Goal: Transaction & Acquisition: Purchase product/service

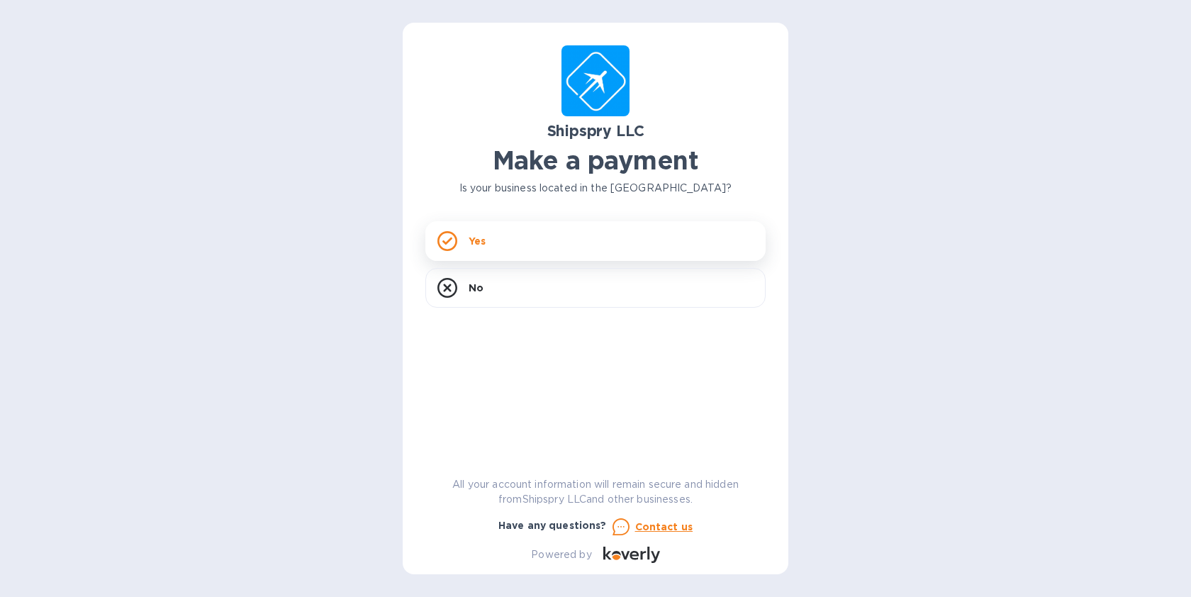
click at [535, 233] on div "Yes" at bounding box center [596, 241] width 340 height 40
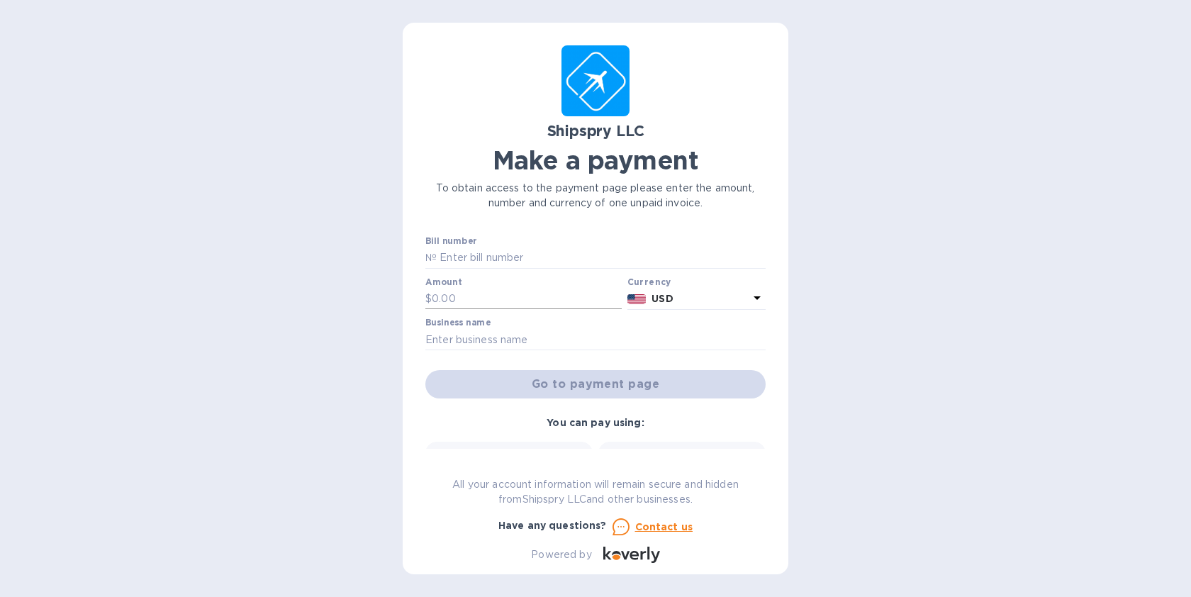
click at [500, 302] on input "text" at bounding box center [527, 299] width 190 height 21
paste input "5,586.19"
type input "5,586.19"
click at [852, 350] on div "Shipspry LLC Make a payment To obtain access to the payment page please enter t…" at bounding box center [595, 298] width 1191 height 597
click at [504, 335] on input "text" at bounding box center [596, 339] width 340 height 21
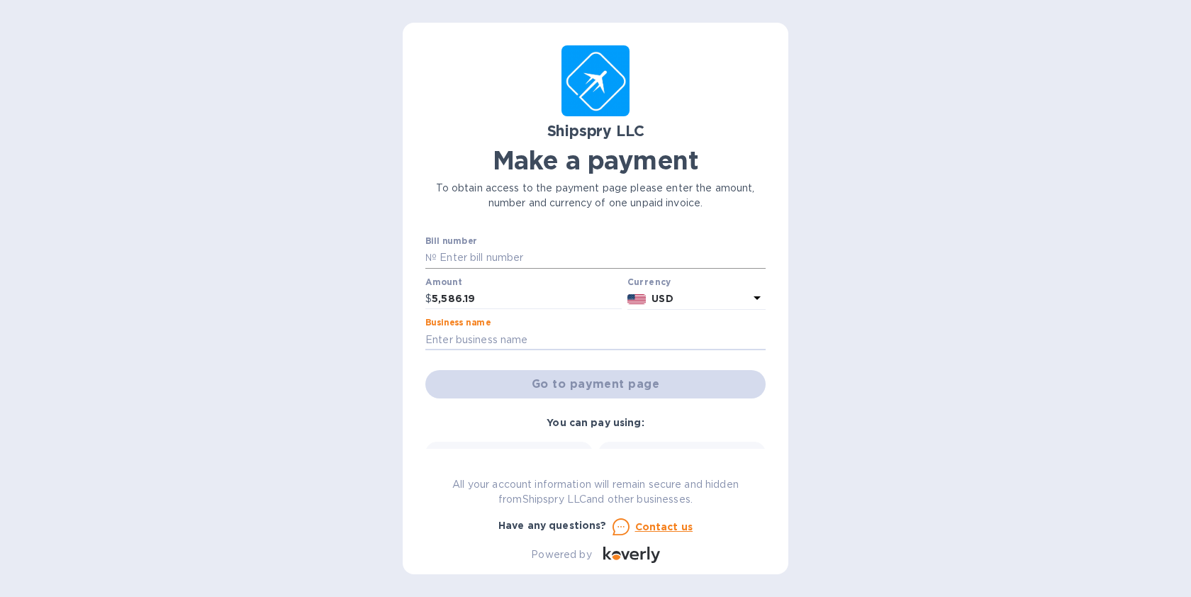
click at [489, 256] on input "text" at bounding box center [601, 258] width 329 height 21
click at [527, 250] on input "text" at bounding box center [601, 258] width 329 height 21
paste input "5586.19"
type input "5586.19"
click at [467, 333] on input "text" at bounding box center [596, 339] width 340 height 21
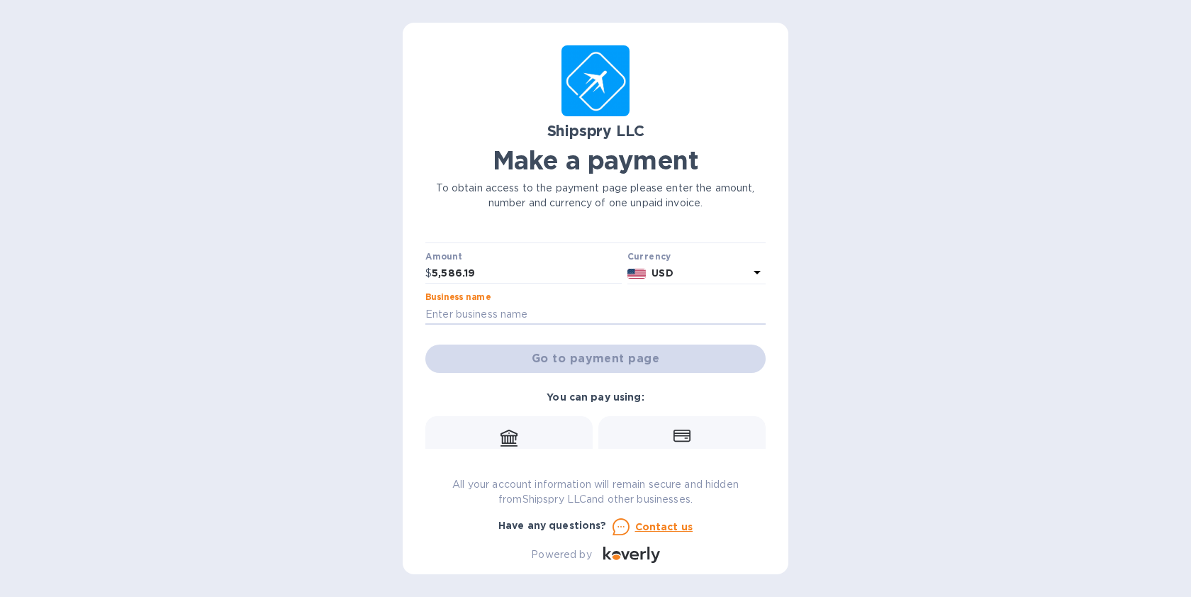
scroll to position [26, 0]
click at [530, 311] on input "text" at bounding box center [596, 314] width 340 height 21
paste input "Shipspry"
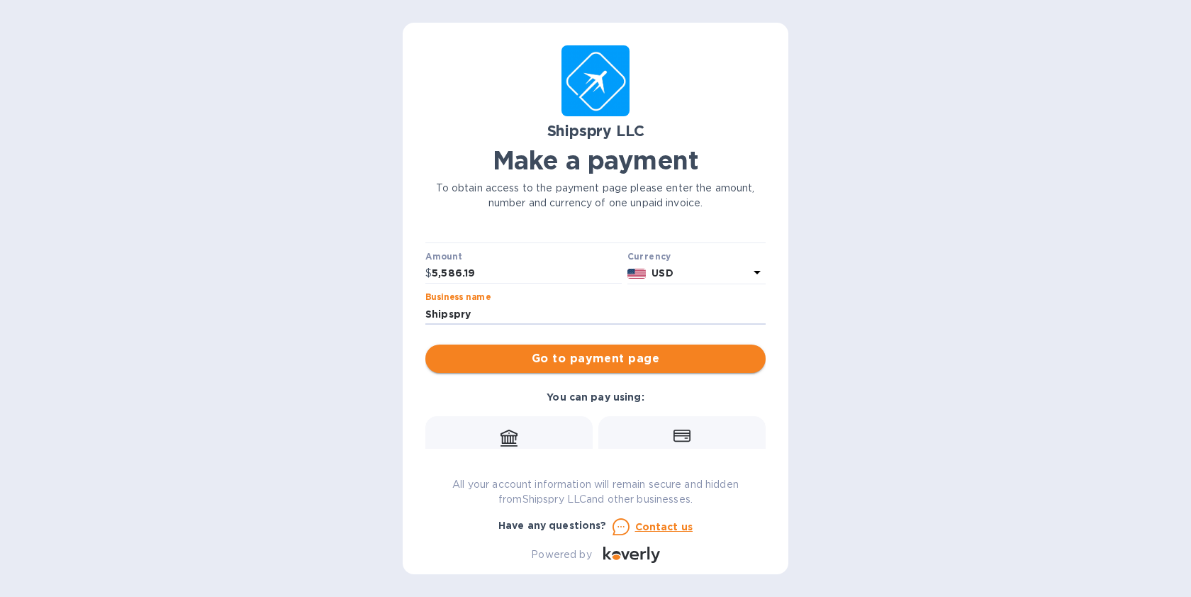
type input "Shipspry"
click at [602, 360] on span "Go to payment page" at bounding box center [596, 358] width 318 height 17
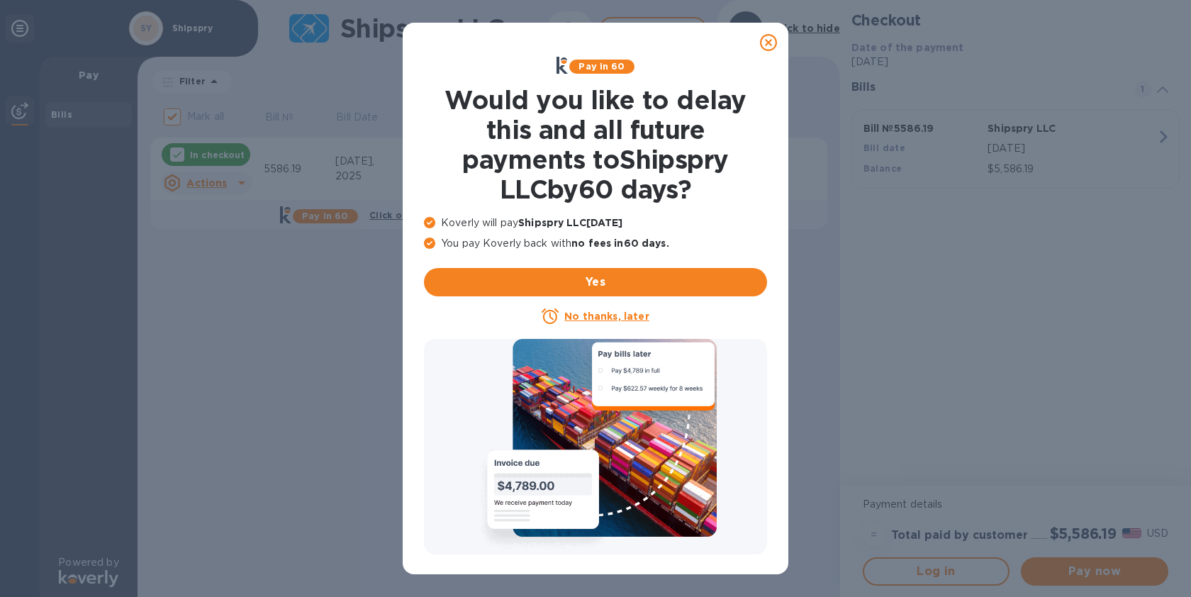
click at [628, 320] on u "No thanks, later" at bounding box center [607, 316] width 84 height 11
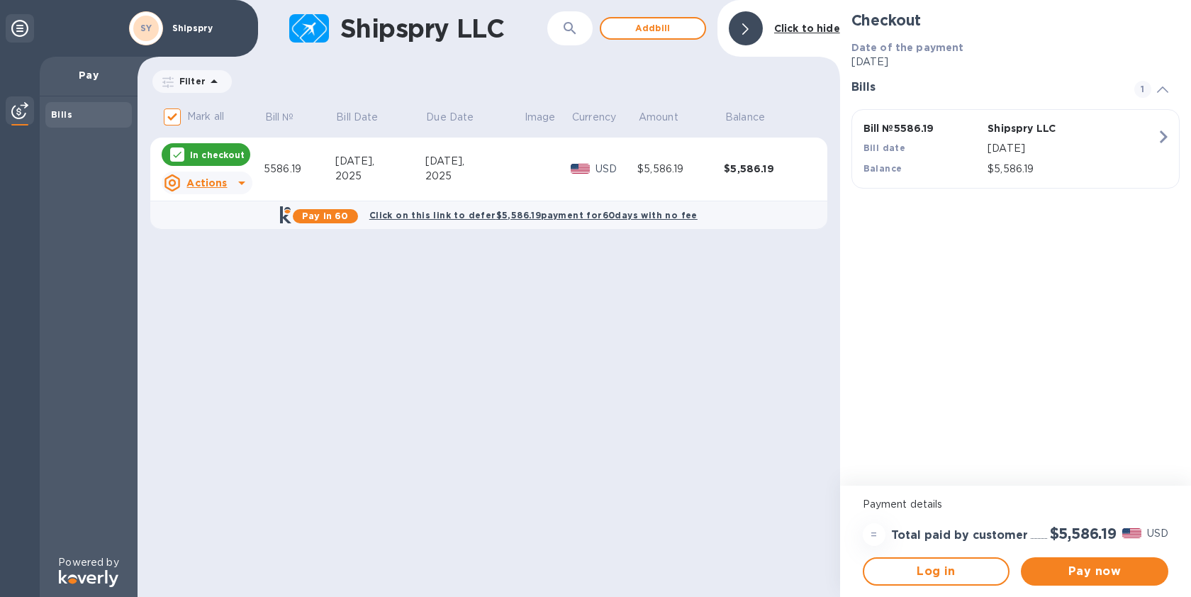
click at [919, 588] on div "Log in" at bounding box center [936, 572] width 159 height 40
click at [921, 582] on button "Log in" at bounding box center [937, 571] width 148 height 28
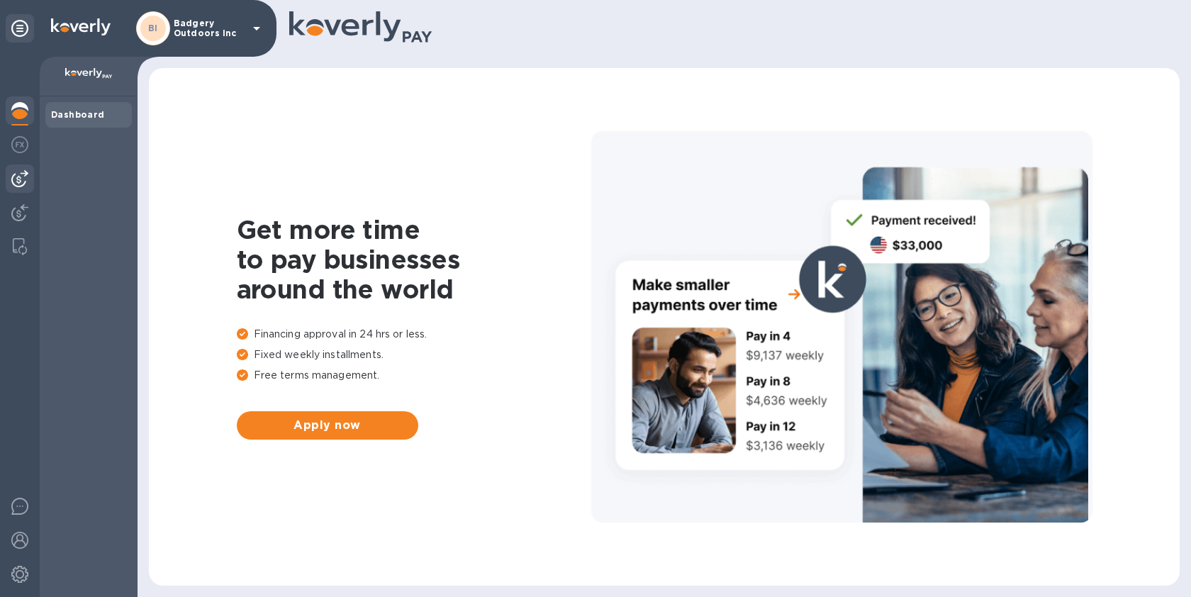
click at [19, 180] on img at bounding box center [19, 178] width 17 height 17
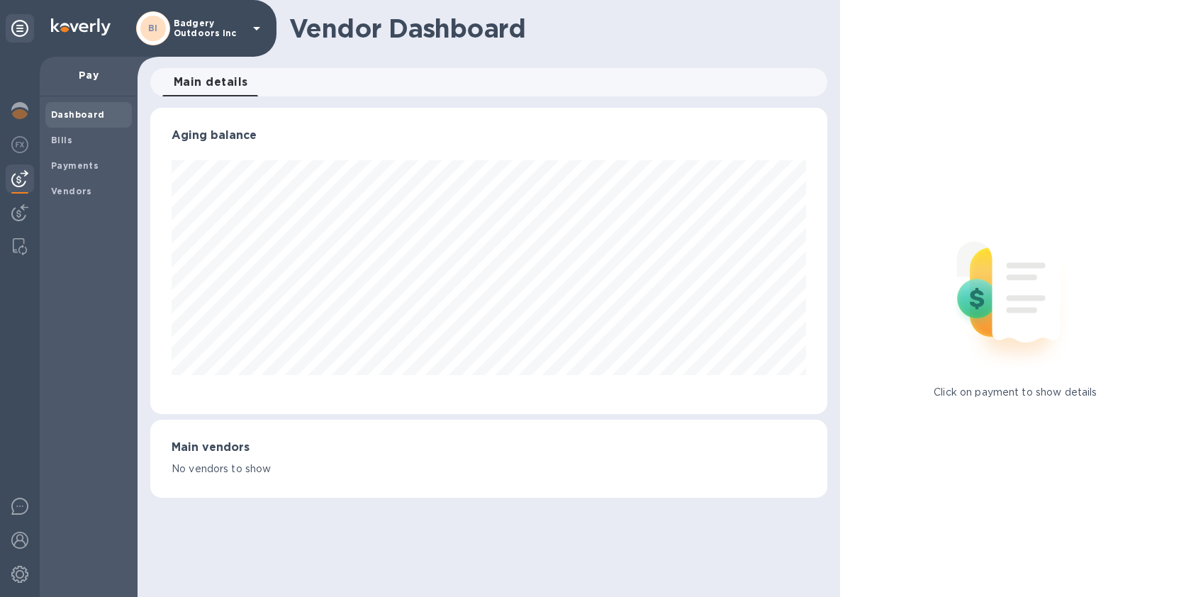
scroll to position [306, 677]
click at [89, 143] on span "Bills" at bounding box center [88, 140] width 75 height 14
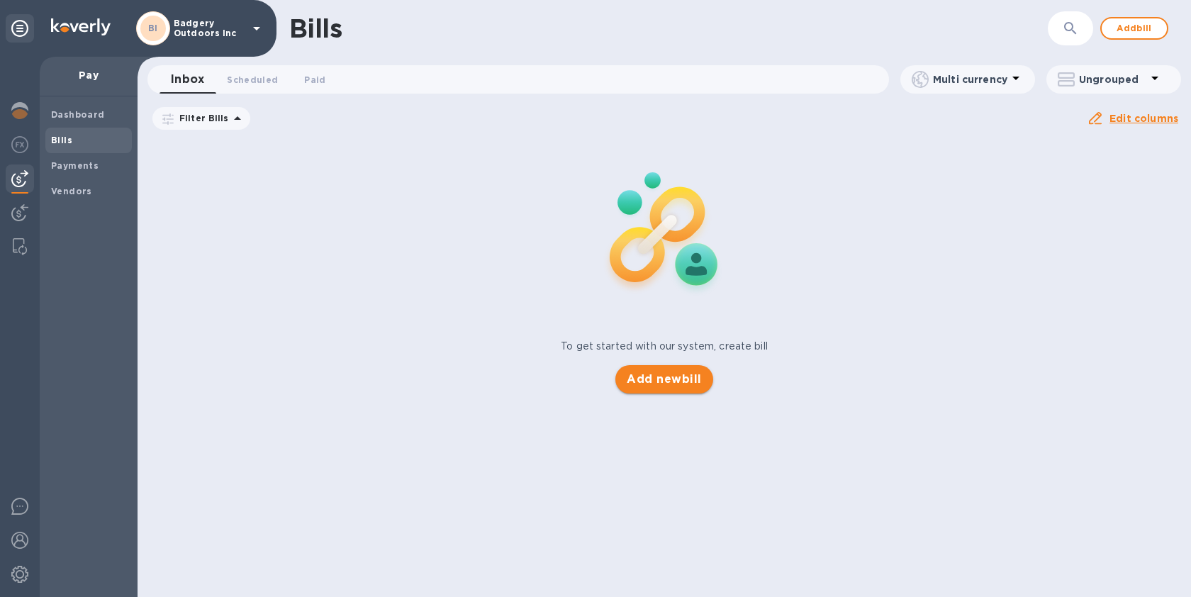
click at [680, 378] on span "Add new bill" at bounding box center [664, 379] width 74 height 17
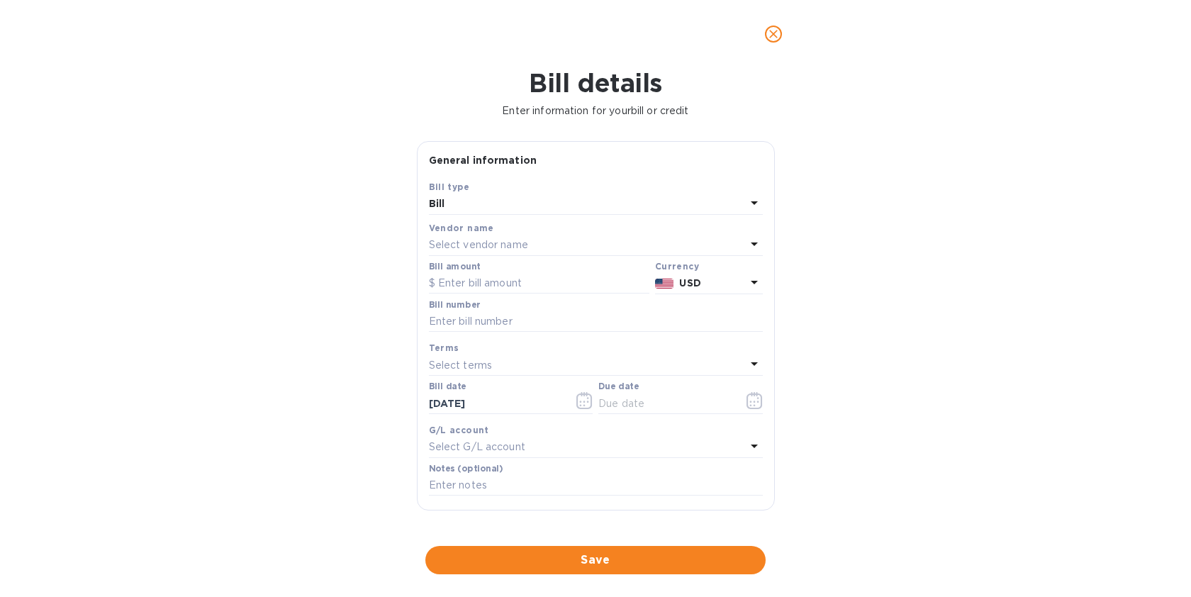
click at [501, 241] on p "Select vendor name" at bounding box center [478, 245] width 99 height 15
click at [477, 325] on p "Shipspry LLC" at bounding box center [590, 325] width 300 height 15
click at [497, 284] on input "text" at bounding box center [539, 283] width 221 height 21
paste input "5,586.19"
type input "5,586.19"
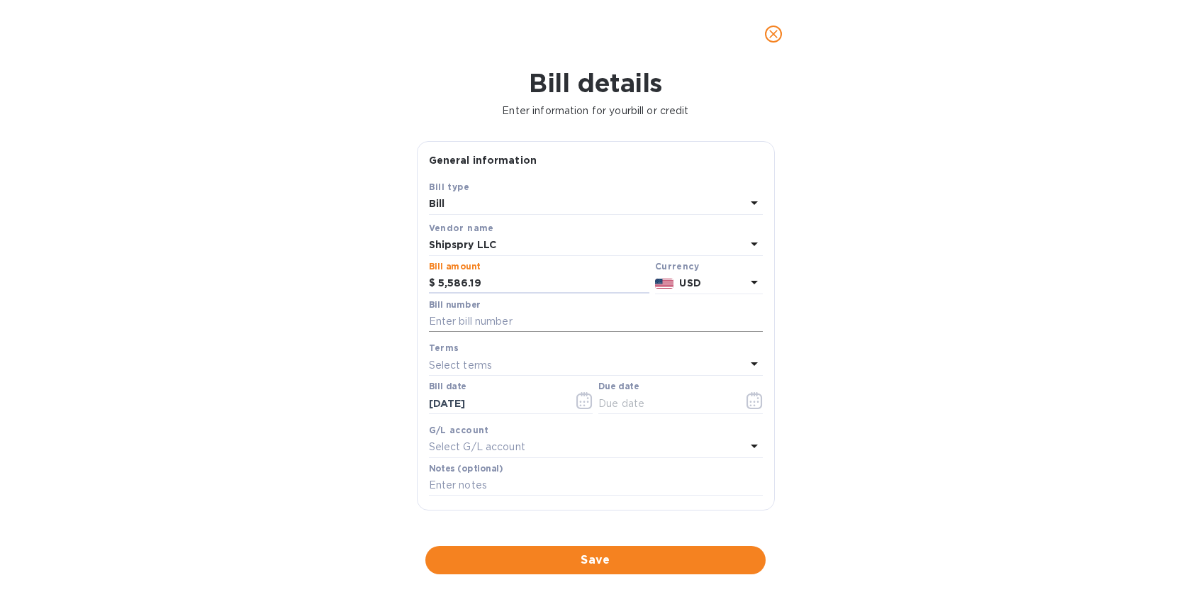
click at [506, 324] on input "text" at bounding box center [596, 321] width 334 height 21
paste input "42213A"
type input "42213A"
click at [482, 371] on p "Select terms" at bounding box center [461, 365] width 64 height 15
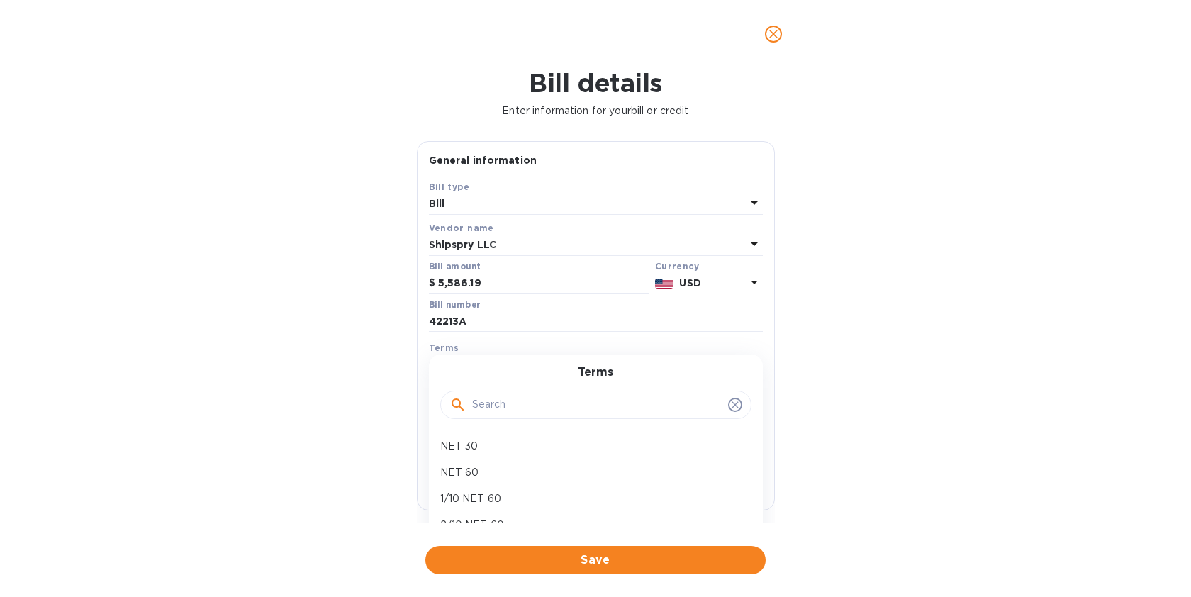
click at [335, 392] on div "Bill details Enter information for your bill or credit General information Save…" at bounding box center [595, 332] width 1191 height 529
click at [510, 547] on button "Save" at bounding box center [596, 560] width 340 height 28
click at [665, 414] on input "text" at bounding box center [666, 403] width 134 height 21
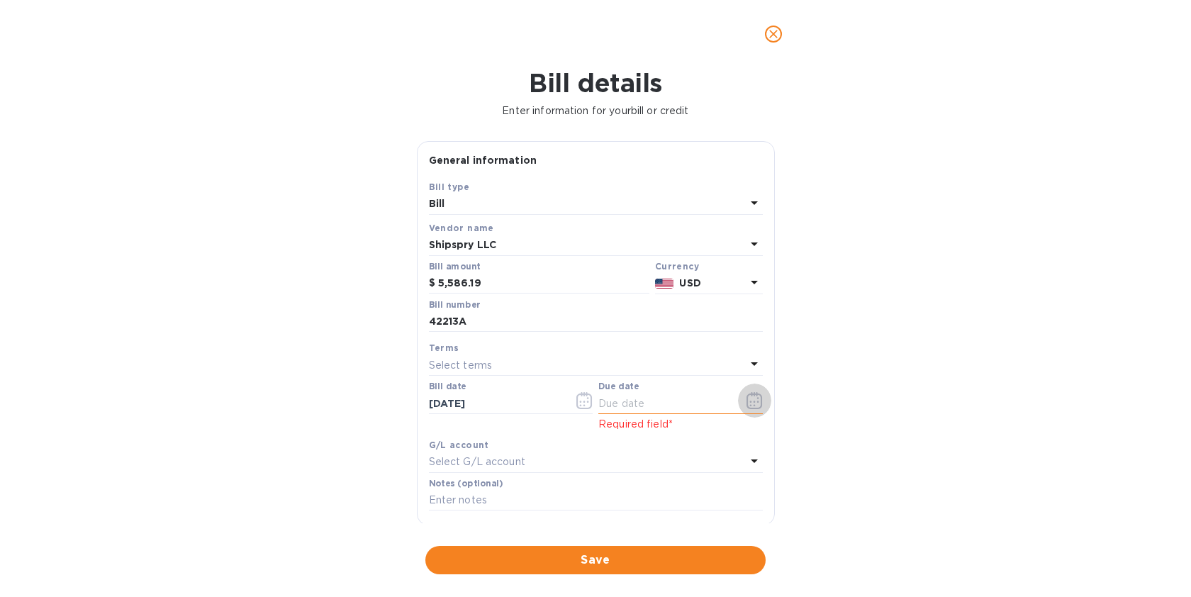
click at [760, 405] on button "button" at bounding box center [754, 401] width 33 height 34
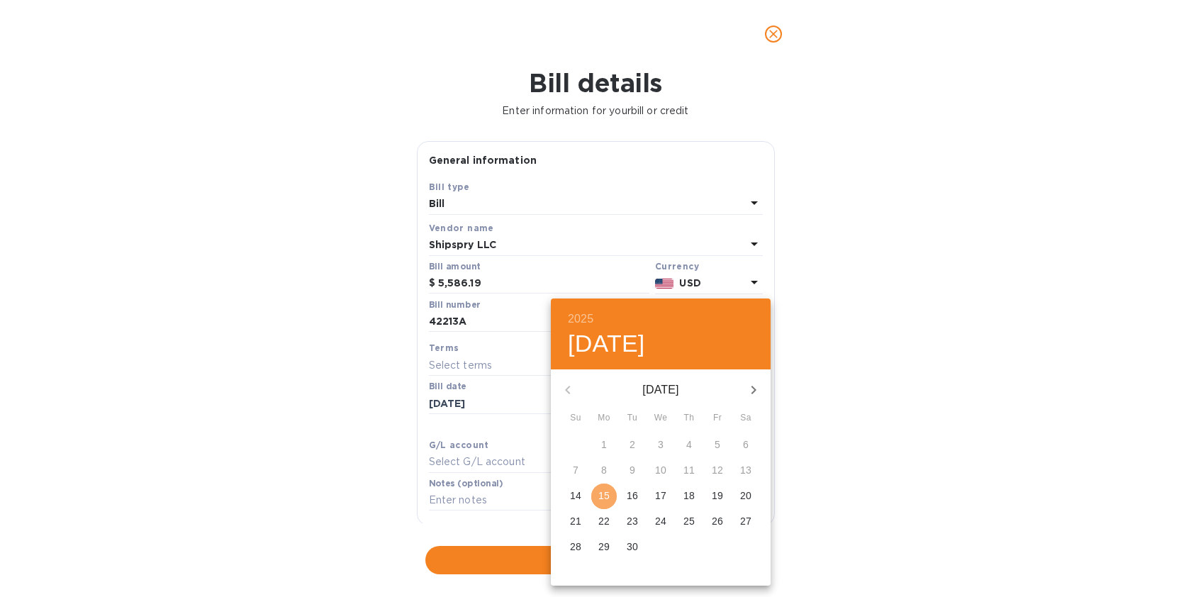
click at [606, 501] on p "15" at bounding box center [604, 496] width 11 height 14
type input "[DATE]"
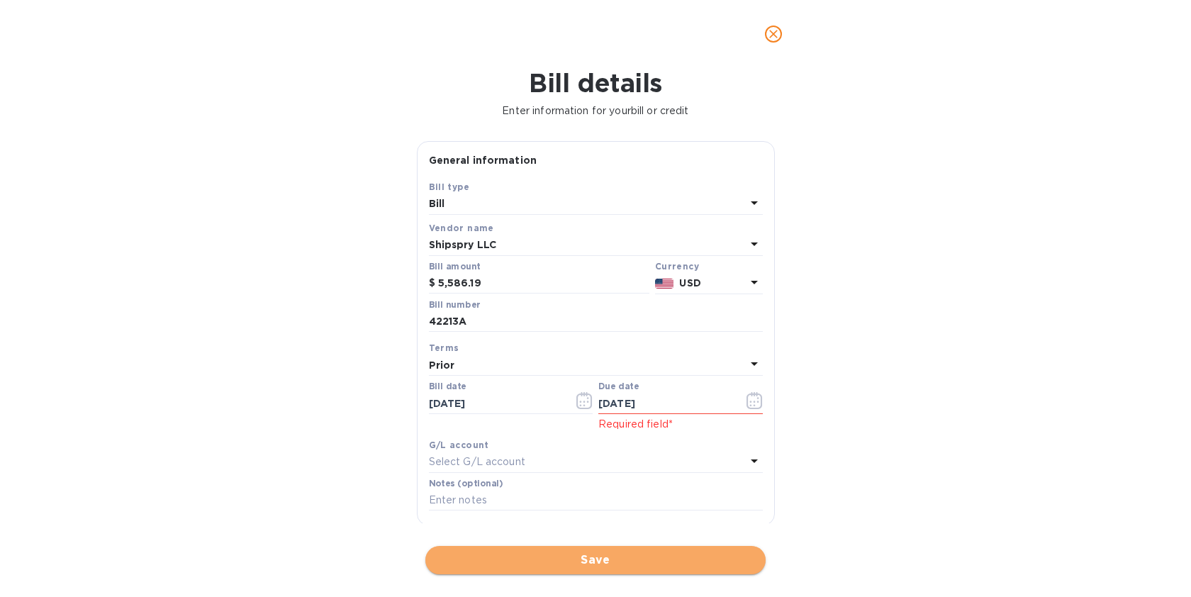
click at [591, 560] on span "Save" at bounding box center [596, 560] width 318 height 17
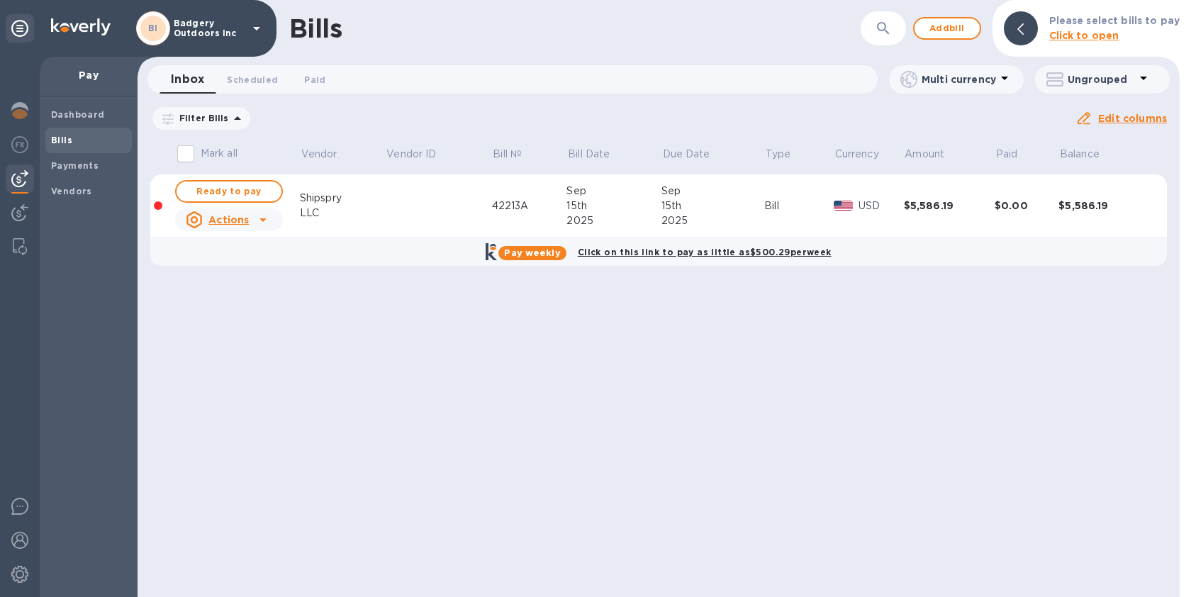
click at [260, 223] on icon at bounding box center [263, 219] width 17 height 17
click at [439, 313] on div at bounding box center [595, 298] width 1191 height 597
click at [260, 193] on span "Ready to pay" at bounding box center [229, 191] width 82 height 17
checkbox input "true"
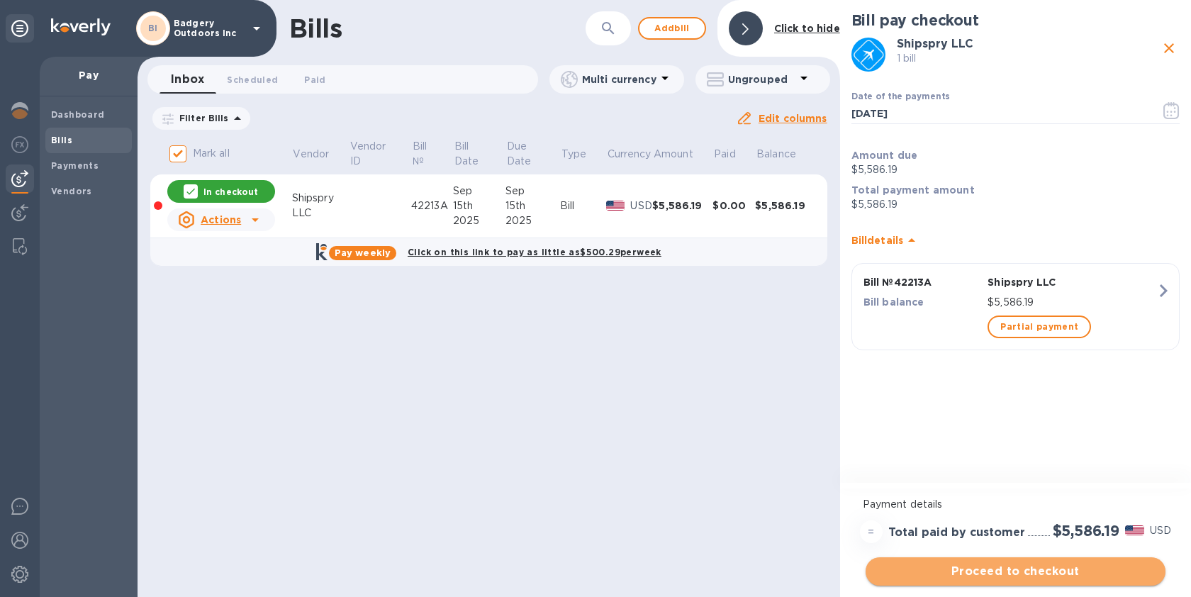
click at [1084, 577] on span "Proceed to checkout" at bounding box center [1015, 571] width 277 height 17
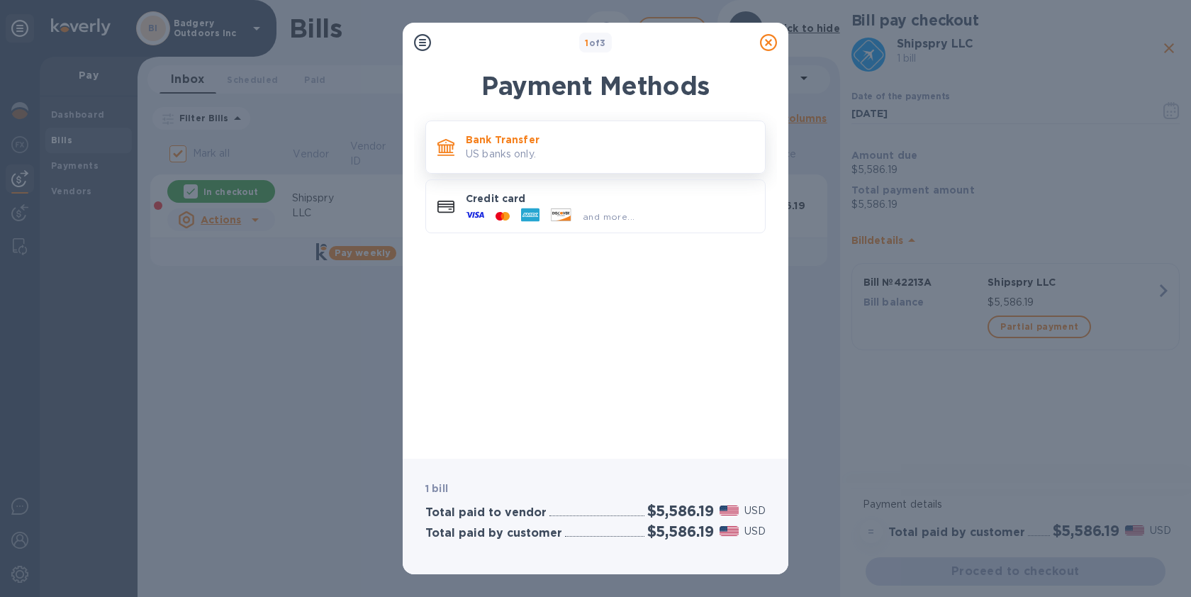
click at [622, 142] on p "Bank Transfer" at bounding box center [610, 140] width 288 height 14
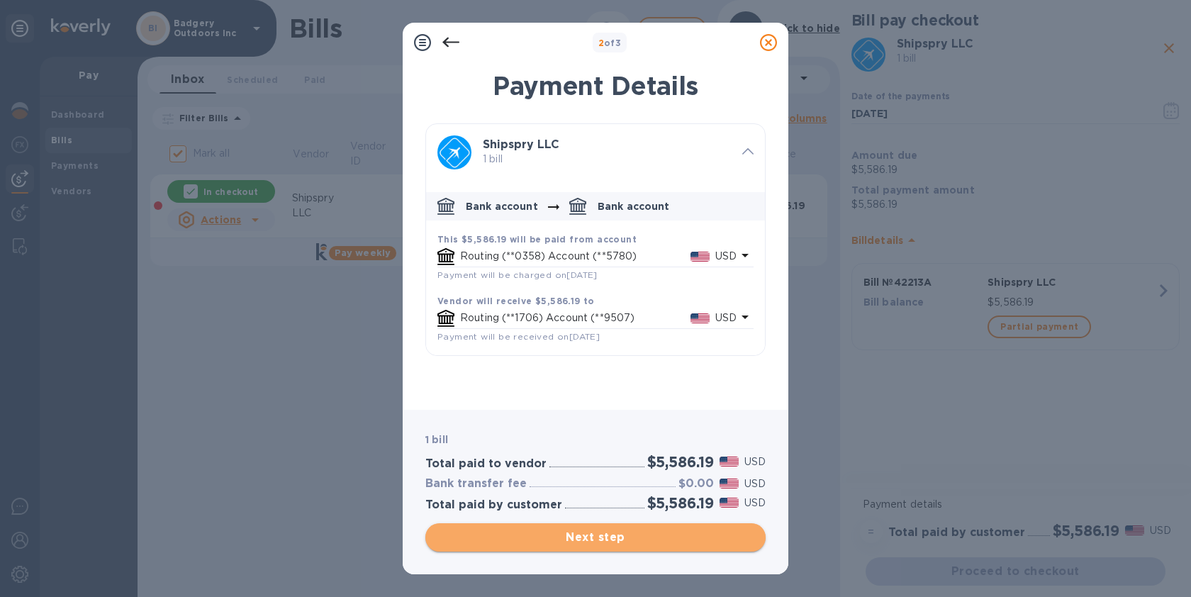
click at [645, 543] on span "Next step" at bounding box center [596, 537] width 318 height 17
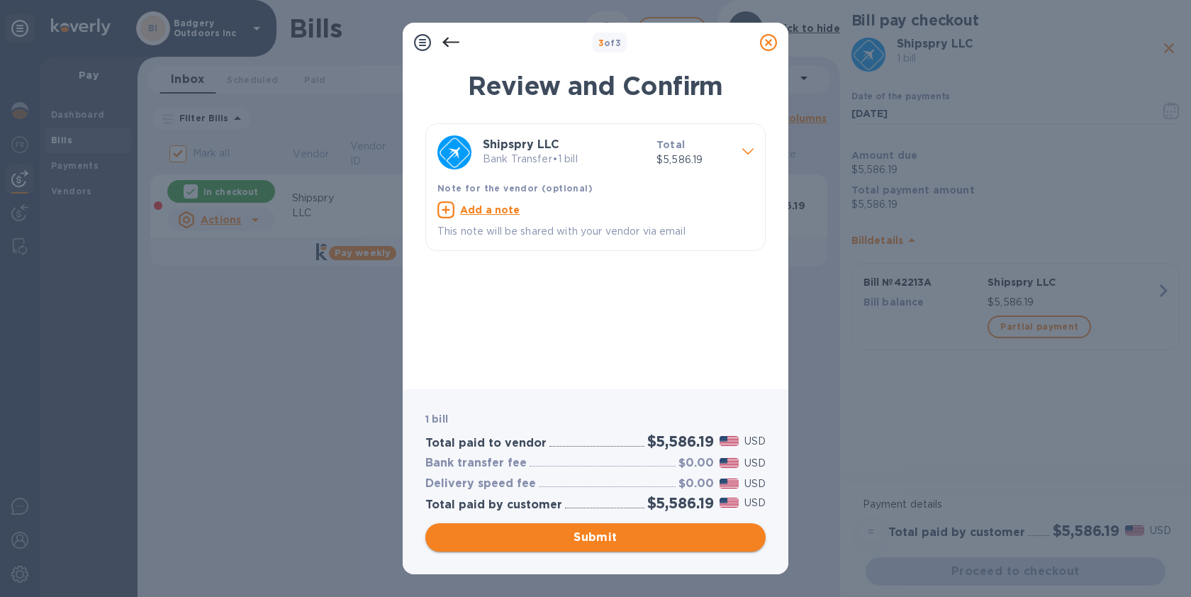
click at [645, 543] on span "Submit" at bounding box center [596, 537] width 318 height 17
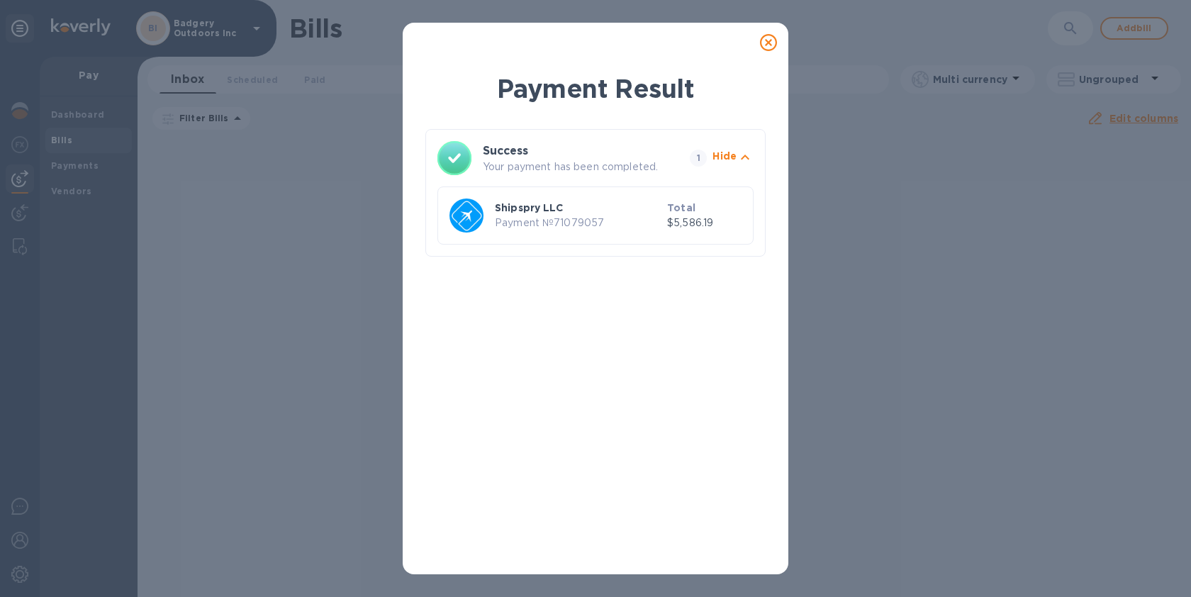
click at [769, 45] on icon at bounding box center [768, 42] width 17 height 17
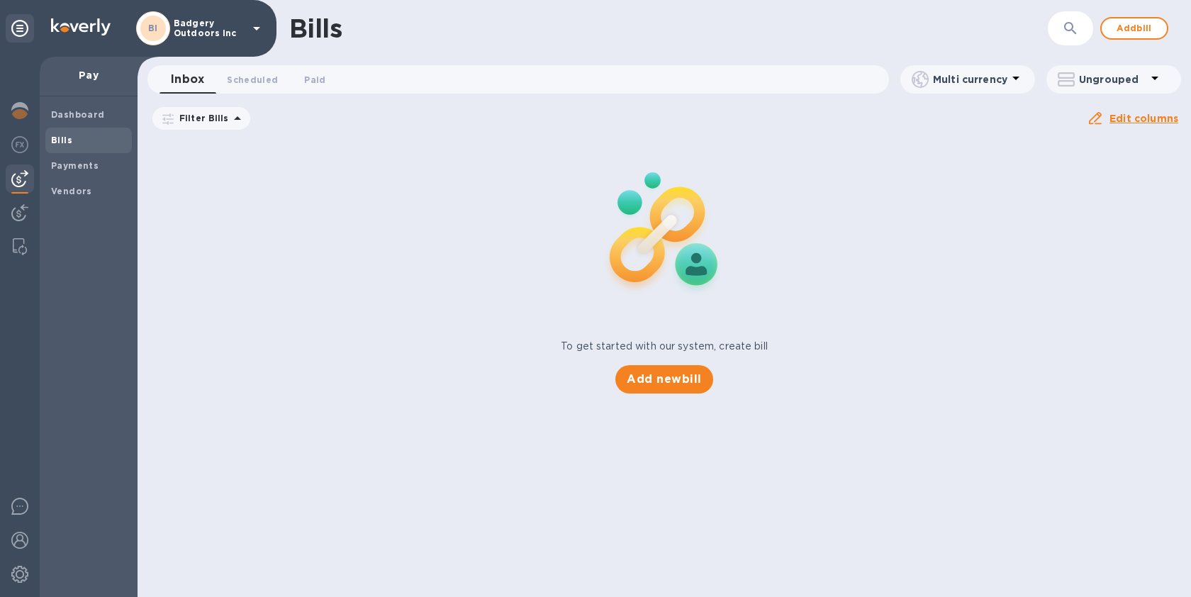
click at [489, 233] on div "To get started with our system, create bill Add new bill" at bounding box center [664, 265] width 1065 height 267
click at [18, 135] on div at bounding box center [20, 145] width 28 height 31
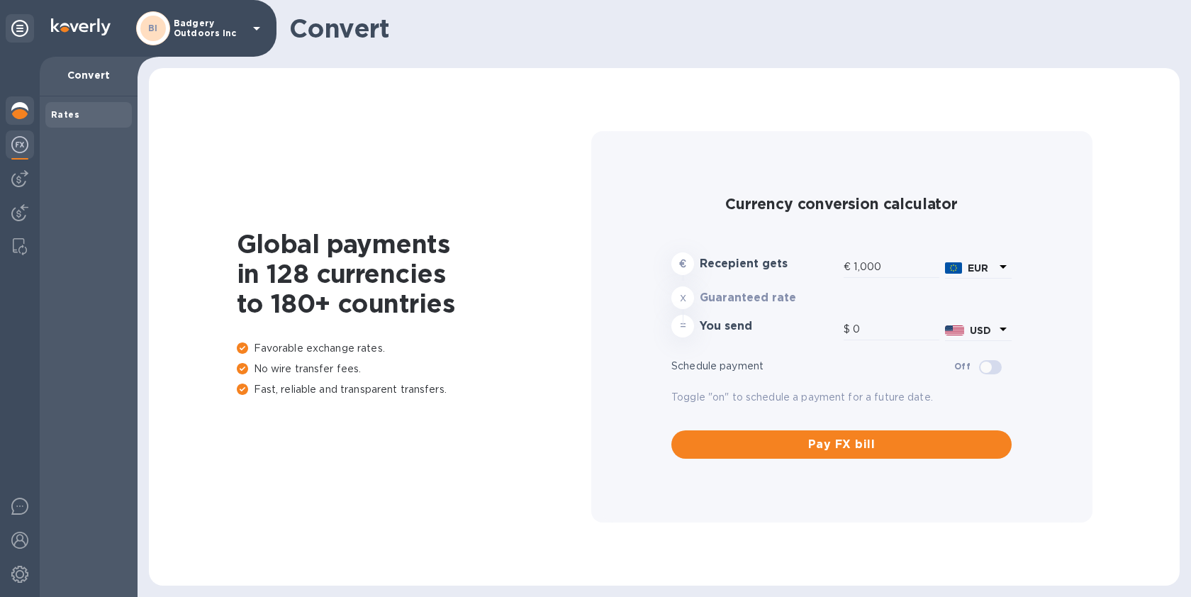
click at [24, 116] on img at bounding box center [19, 110] width 17 height 17
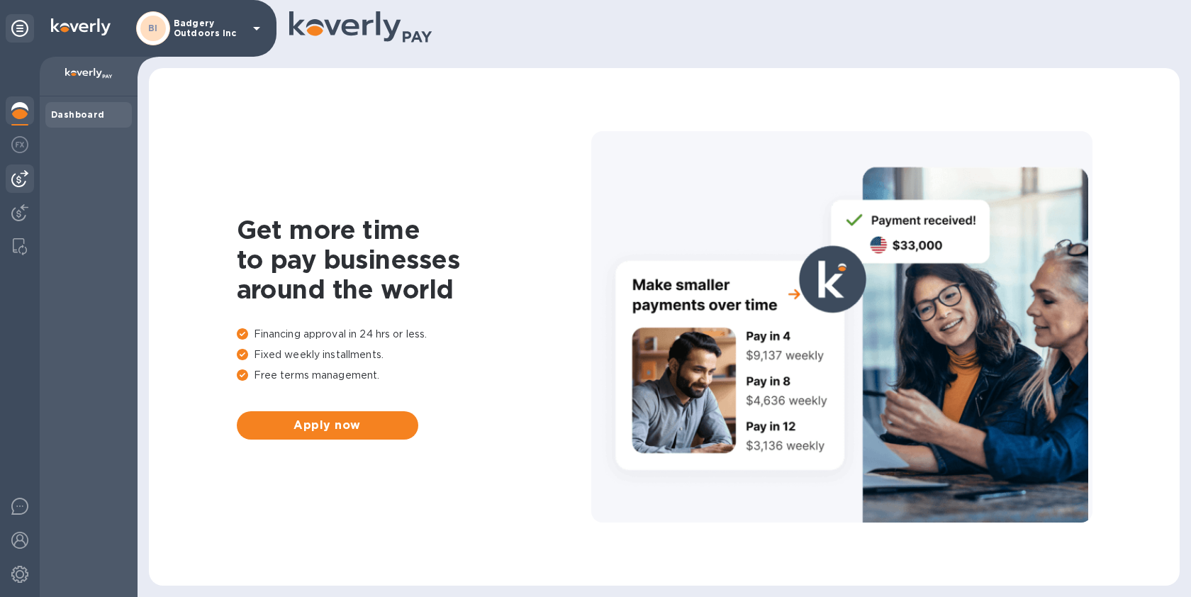
click at [17, 175] on img at bounding box center [19, 178] width 17 height 17
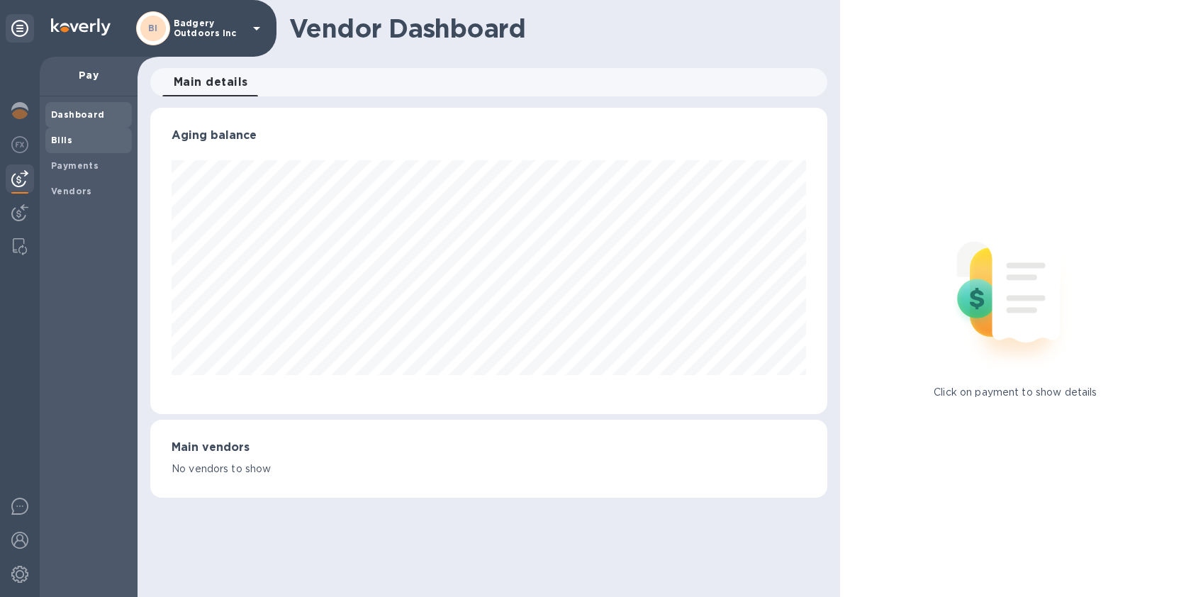
scroll to position [306, 677]
click at [94, 160] on b "Payments" at bounding box center [75, 165] width 48 height 11
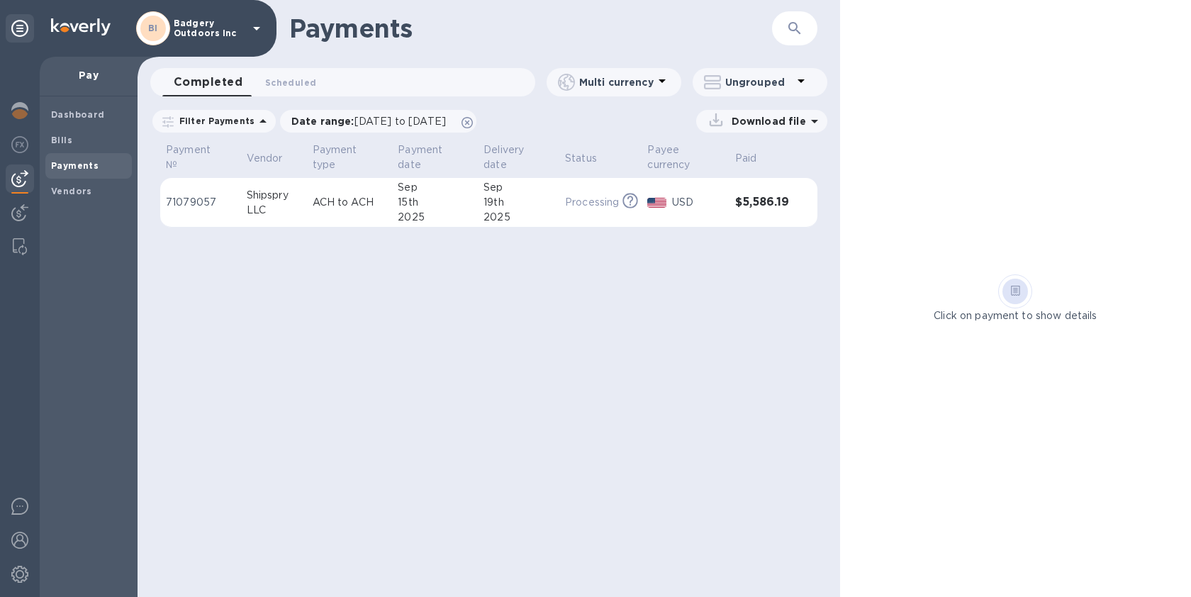
click at [567, 311] on div "Payments ​ Completed 0 Scheduled 0 Multi currency Ungrouped Filter Payments Dat…" at bounding box center [489, 298] width 703 height 597
click at [396, 123] on span "[DATE] to [DATE]" at bounding box center [400, 121] width 91 height 11
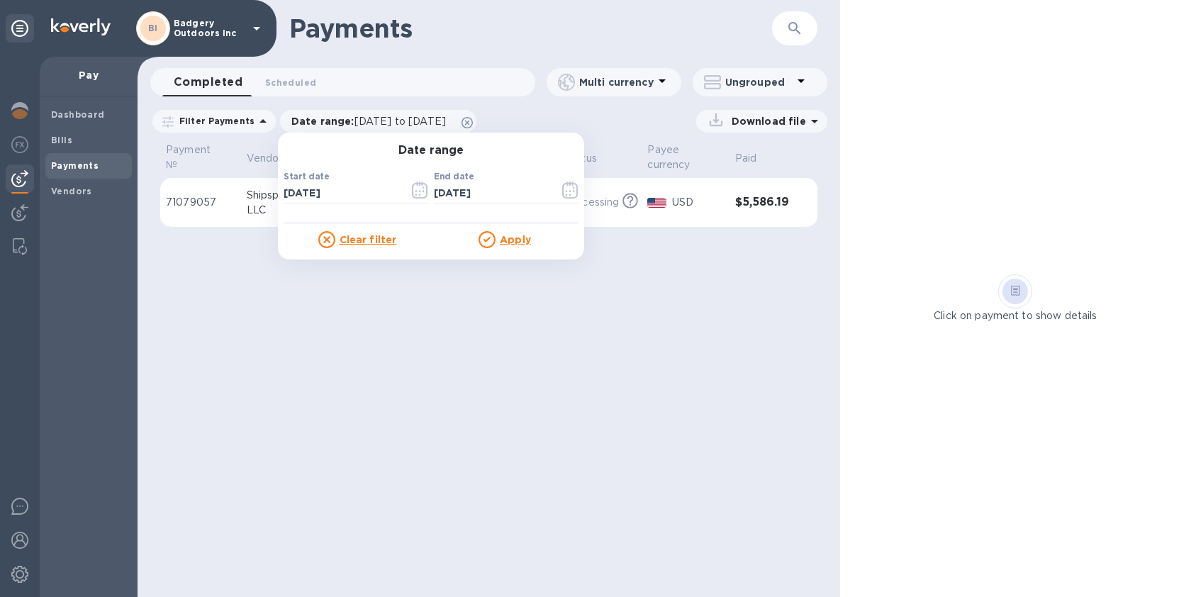
click at [373, 245] on p "Clear filter" at bounding box center [368, 240] width 57 height 14
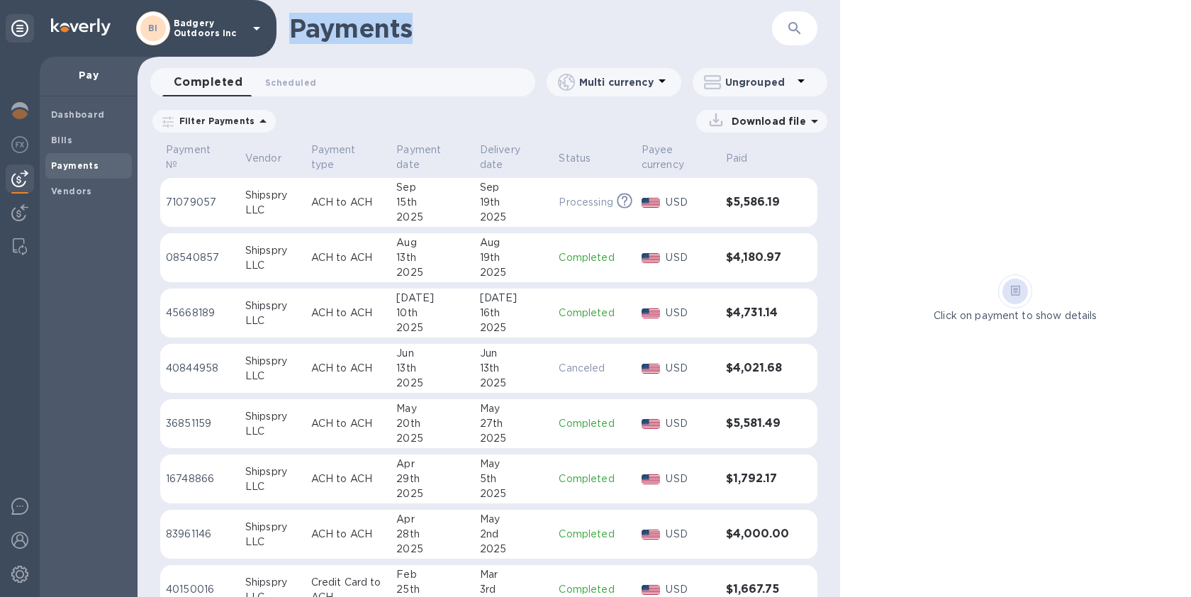
drag, startPoint x: 455, startPoint y: 34, endPoint x: 296, endPoint y: 26, distance: 159.8
click at [296, 26] on h1 "Payments" at bounding box center [530, 28] width 483 height 30
